Goal: Browse casually

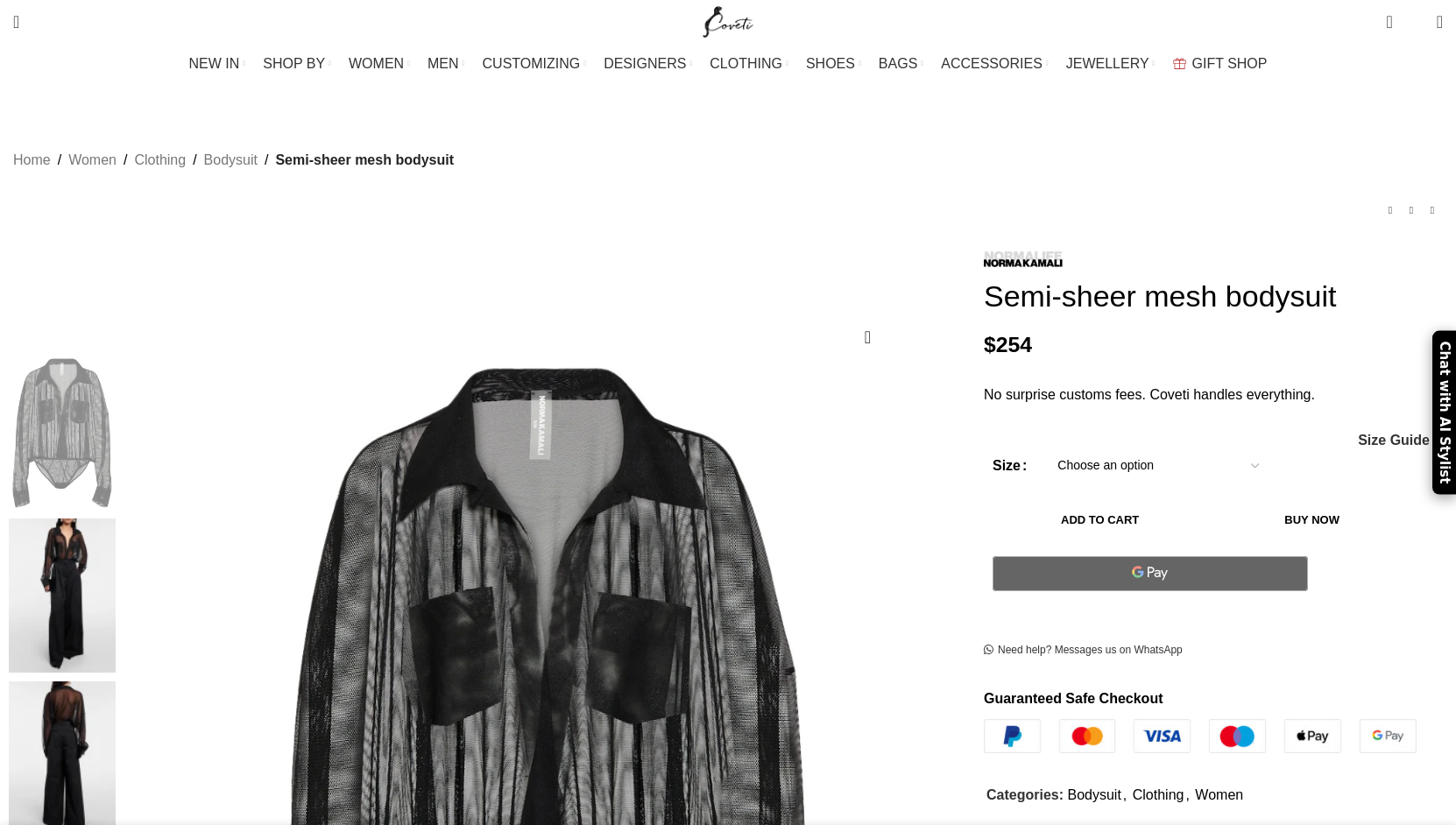
click at [115, 518] on img at bounding box center [62, 594] width 107 height 153
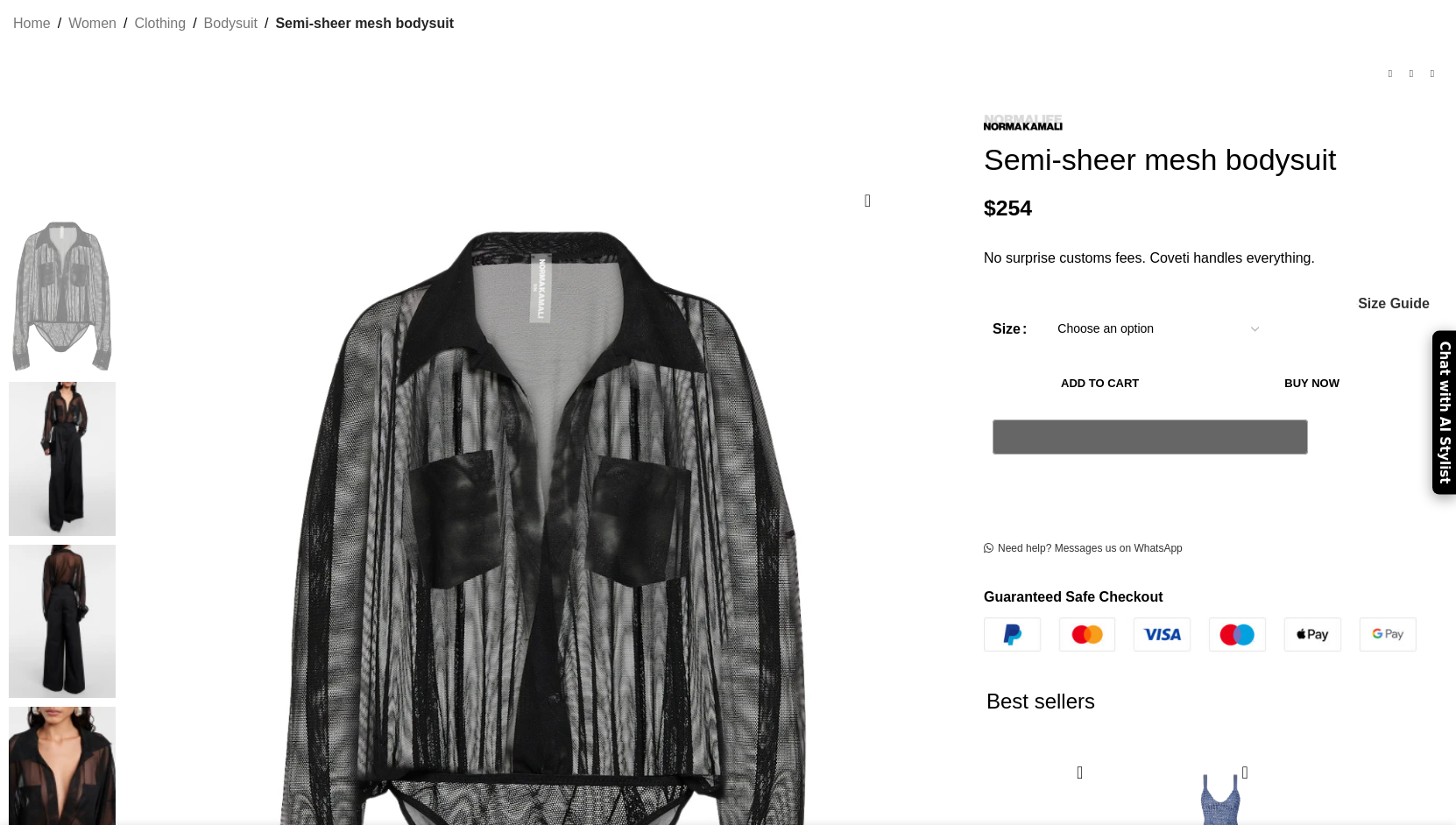
scroll to position [140, 0]
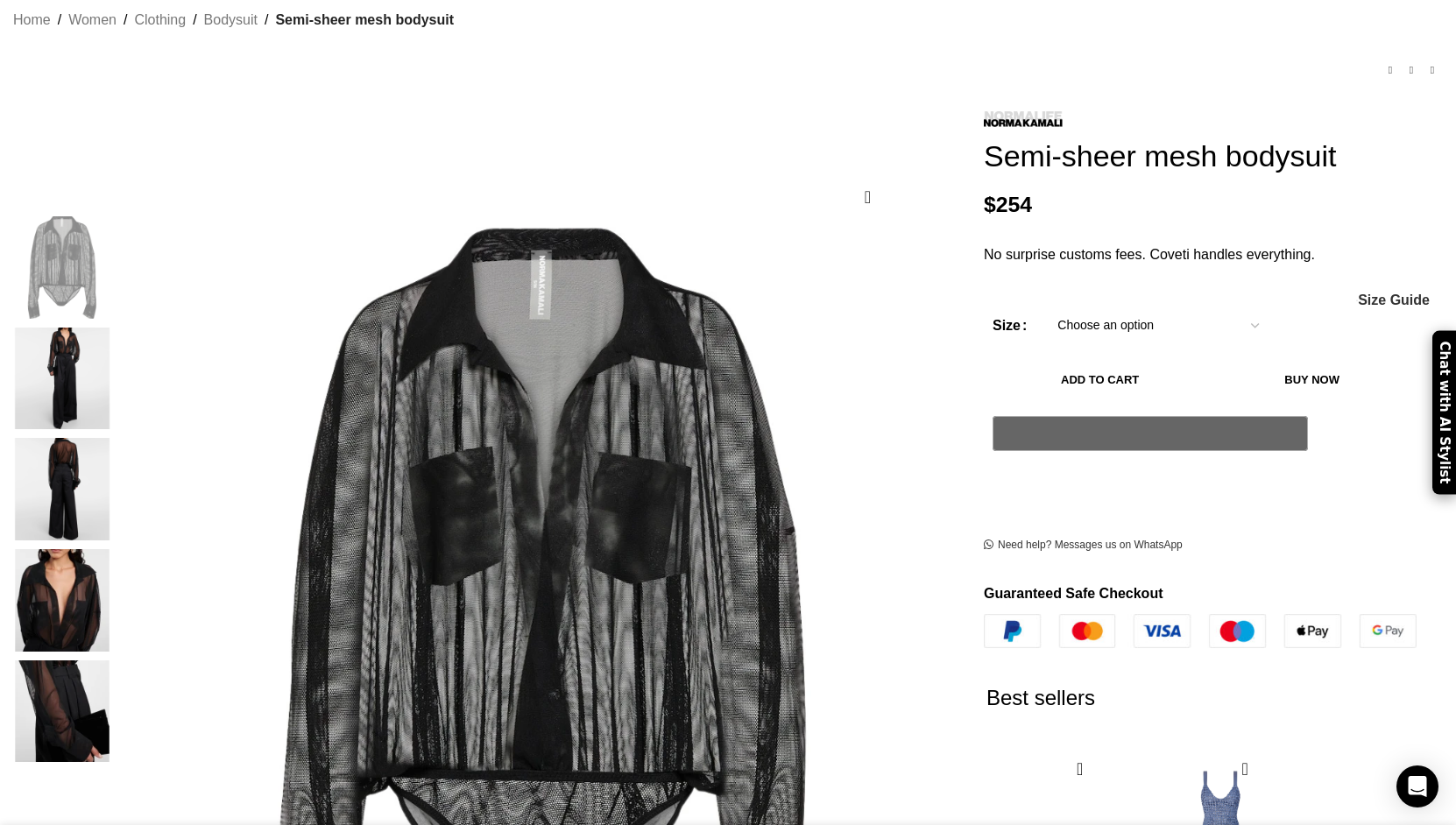
click at [115, 341] on img "2 / 5" at bounding box center [62, 378] width 107 height 103
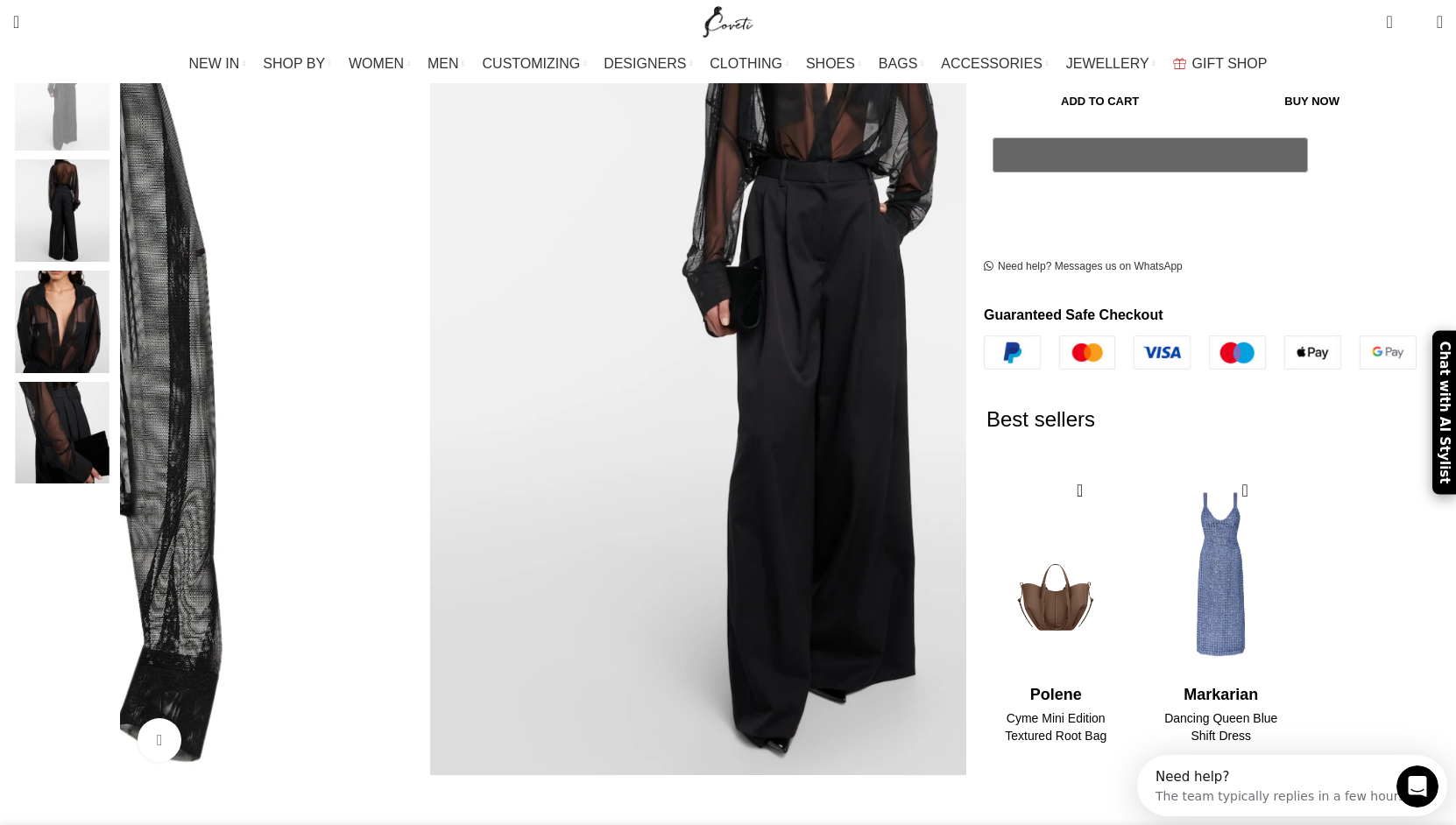
scroll to position [0, 0]
click at [1156, 610] on div "2 / 2" at bounding box center [1220, 574] width 139 height 210
